Goal: Task Accomplishment & Management: Use online tool/utility

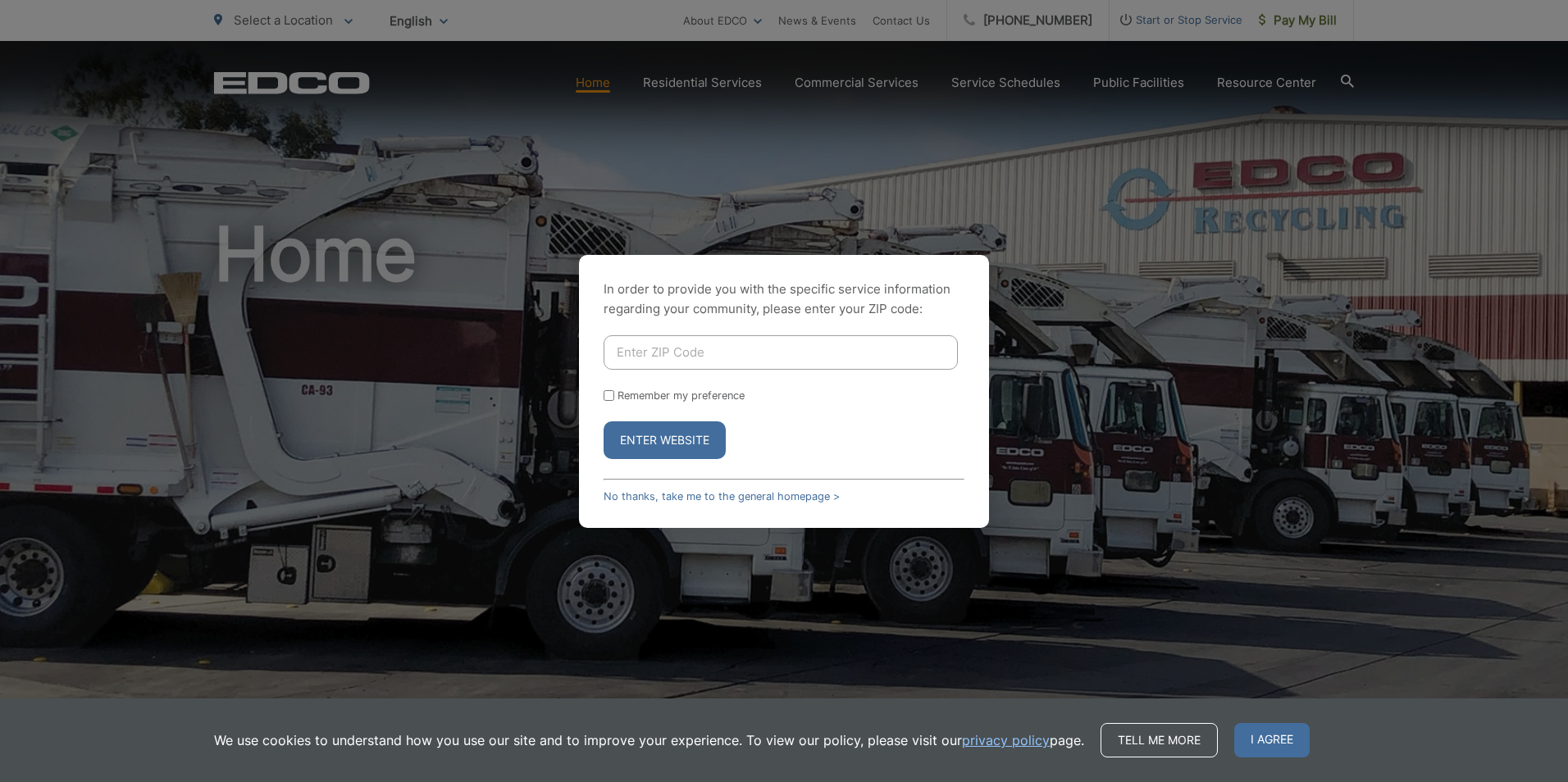
click at [759, 565] on div "In order to provide you with the specific service information regarding your co…" at bounding box center [784, 391] width 1568 height 782
click at [759, 505] on div "In order to provide you with the specific service information regarding your co…" at bounding box center [784, 391] width 410 height 273
click at [762, 494] on link "No thanks, take me to the general homepage >" at bounding box center [722, 496] width 237 height 12
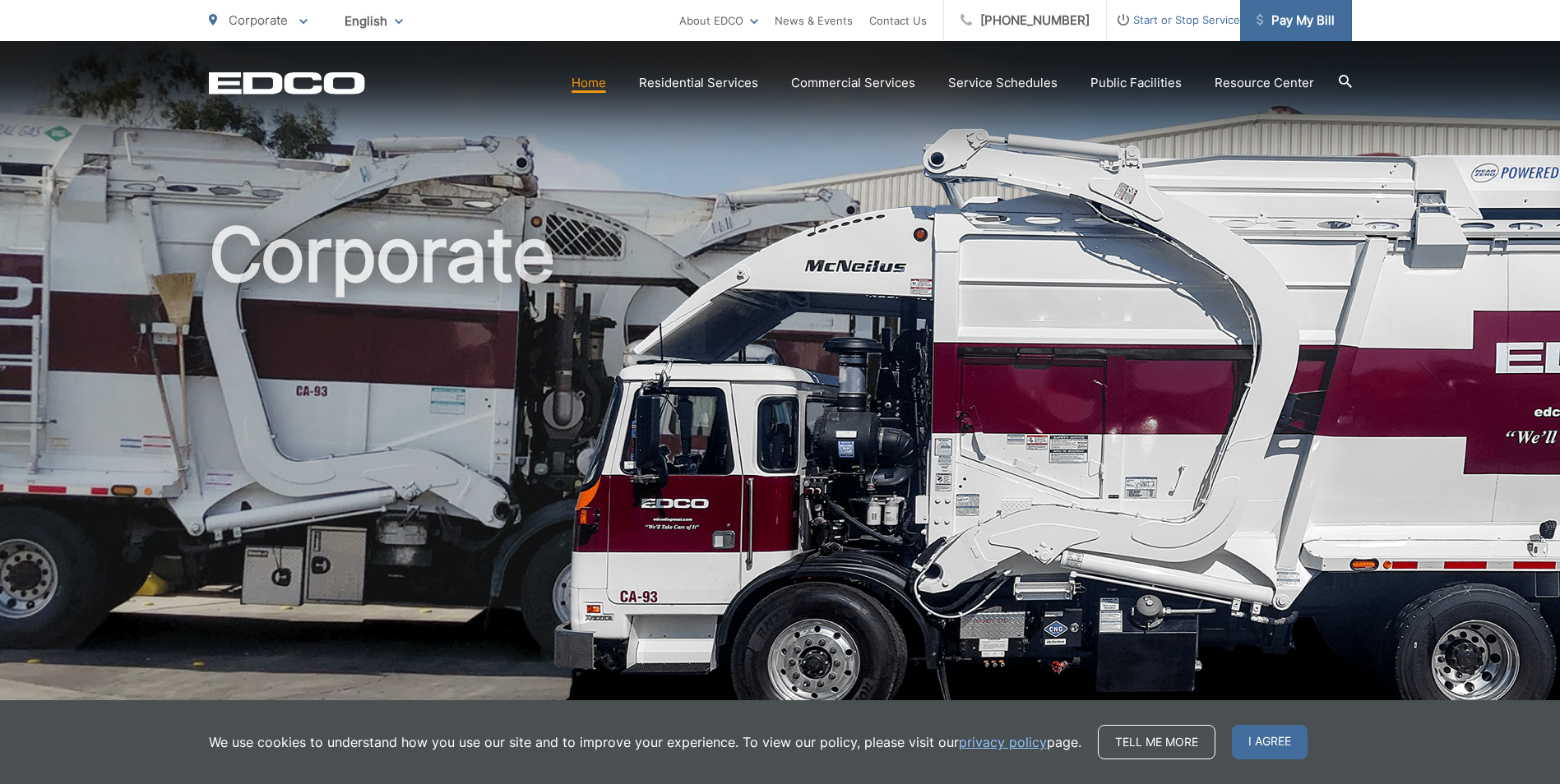
click at [1303, 23] on span "Pay My Bill" at bounding box center [1295, 21] width 78 height 20
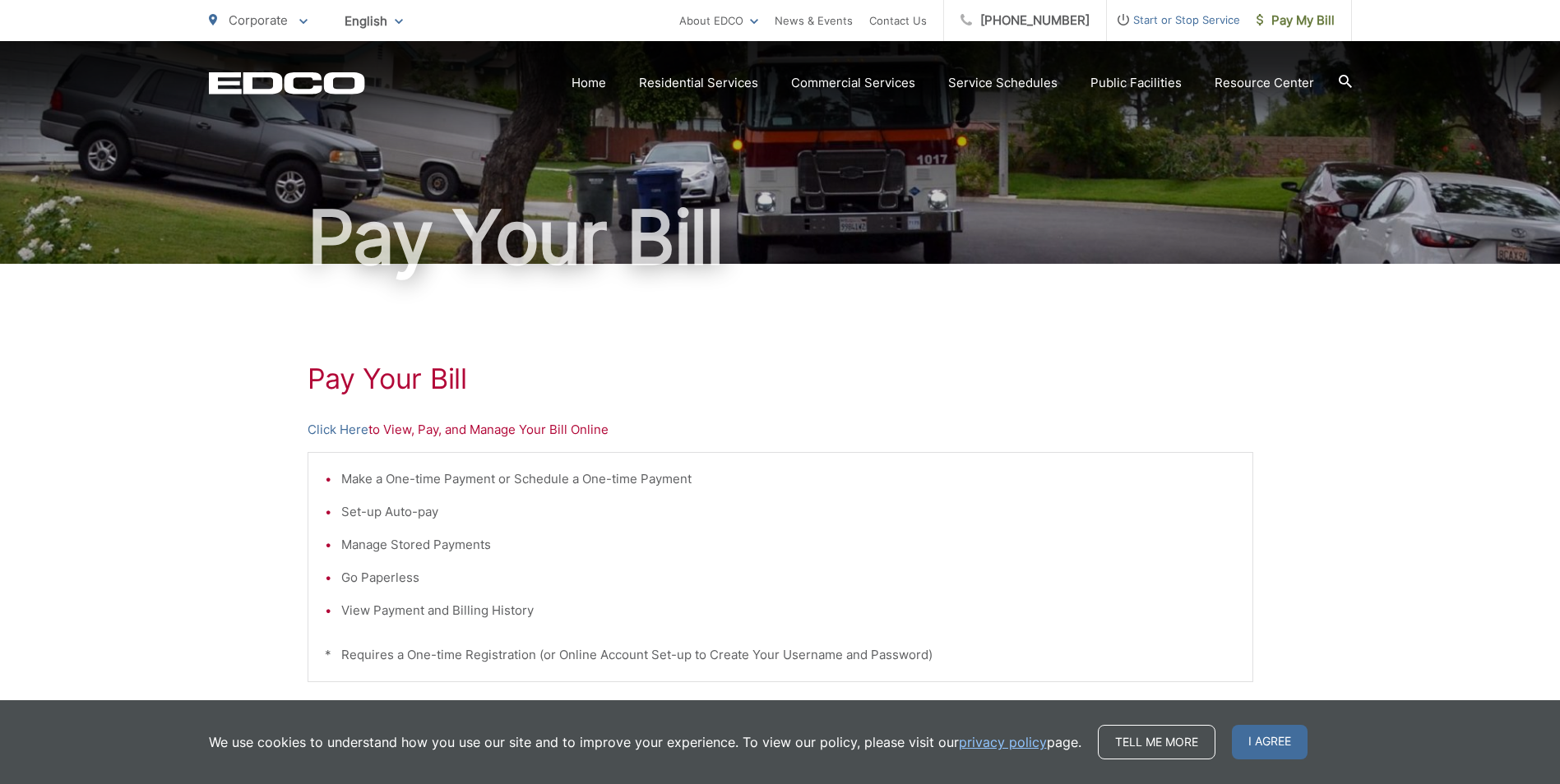
scroll to position [165, 0]
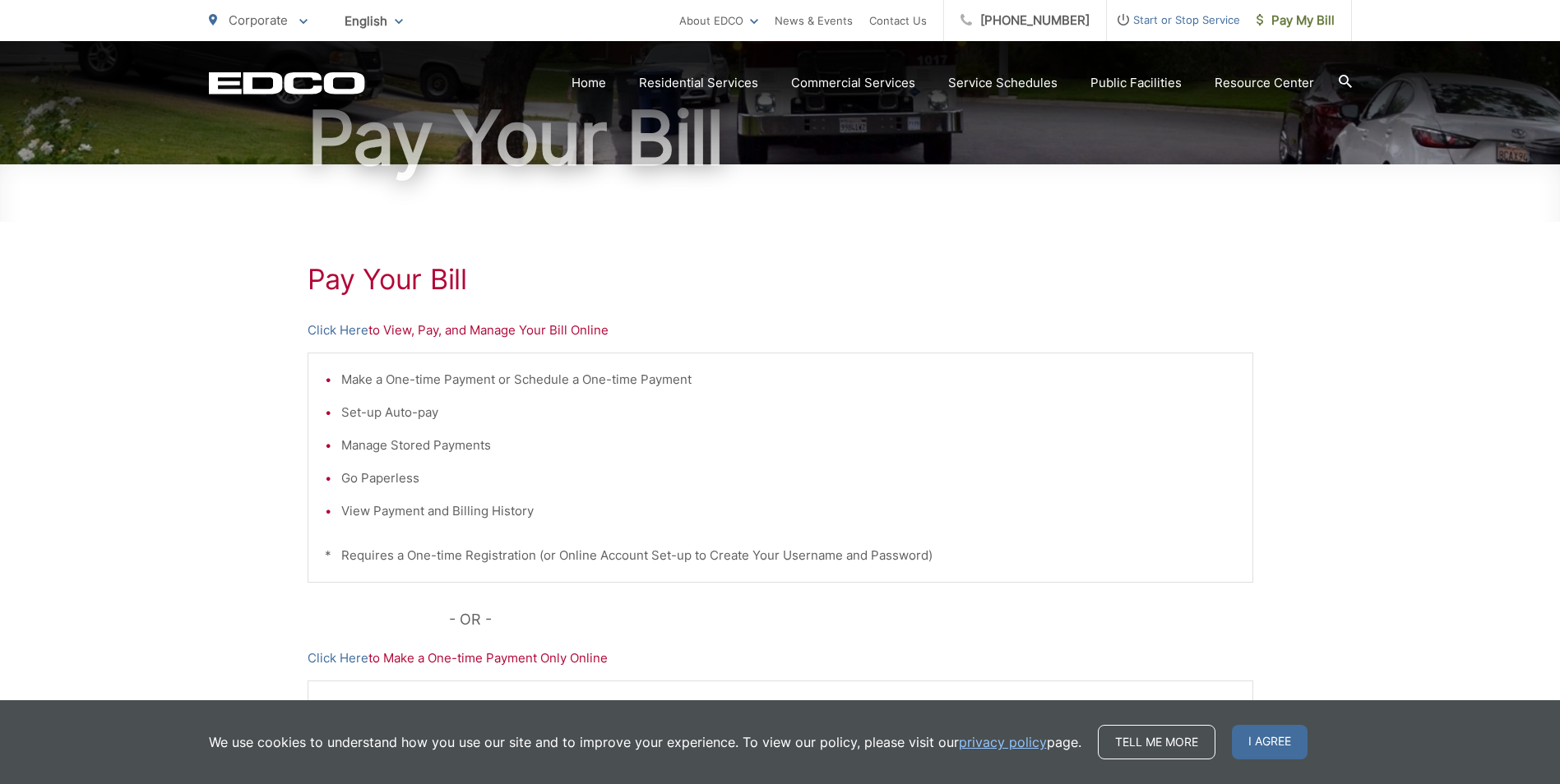
click at [491, 332] on p "Click Here to View, Pay, and Manage Your Bill Online" at bounding box center [780, 331] width 945 height 20
click at [357, 325] on link "Click Here" at bounding box center [338, 331] width 60 height 20
